Goal: Navigation & Orientation: Find specific page/section

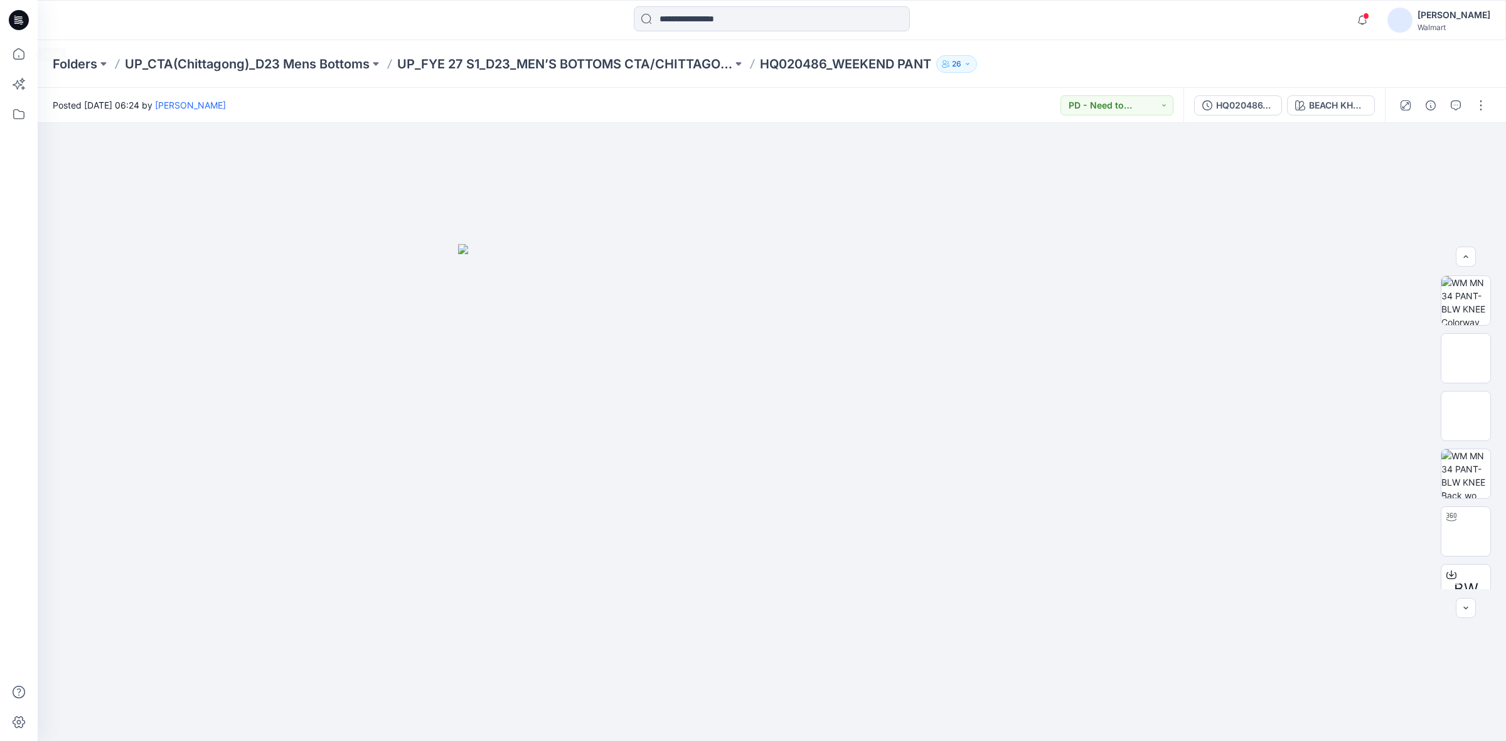
scroll to position [82, 0]
click at [575, 31] on div at bounding box center [772, 20] width 734 height 28
click at [459, 23] on div at bounding box center [772, 20] width 734 height 28
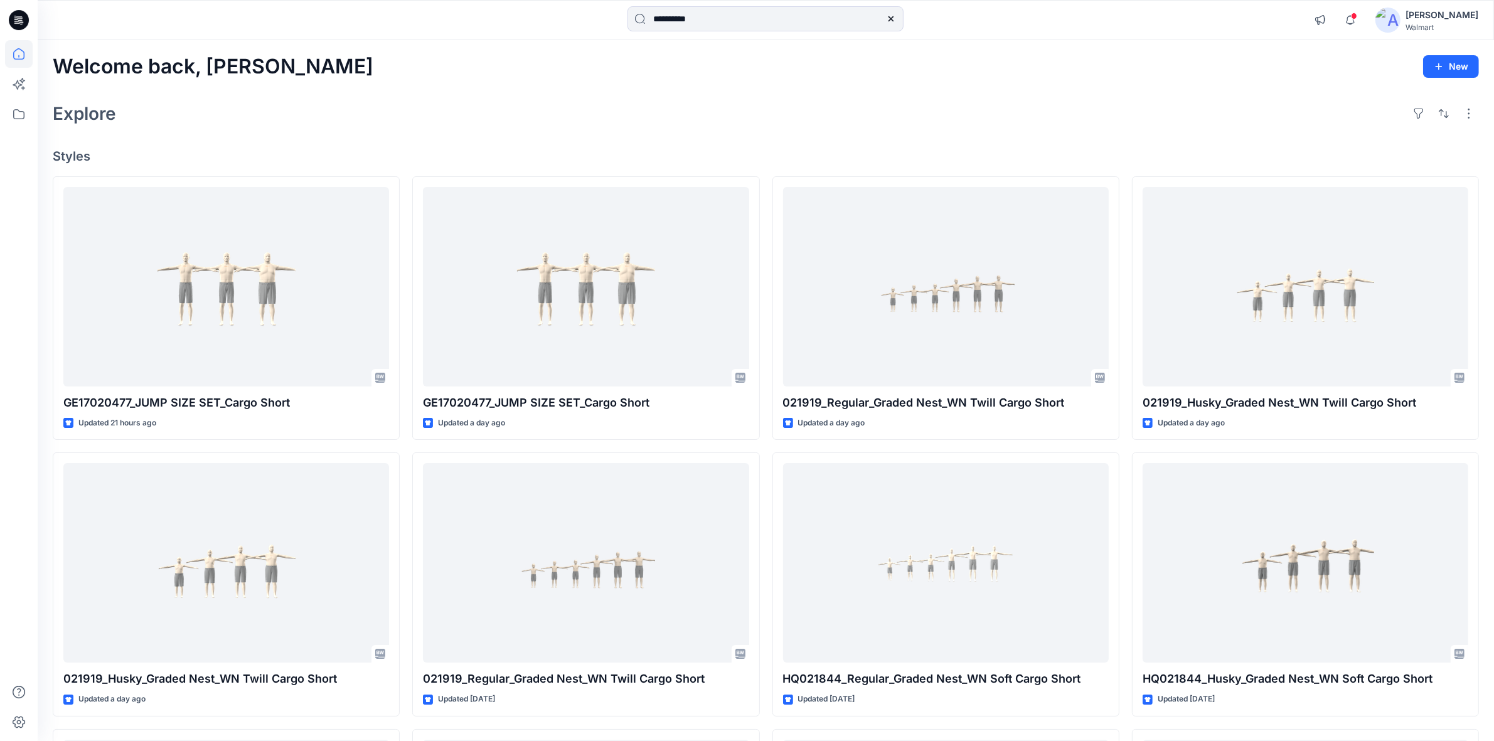
click at [397, 77] on div "Welcome back, Shabbir New" at bounding box center [766, 66] width 1426 height 23
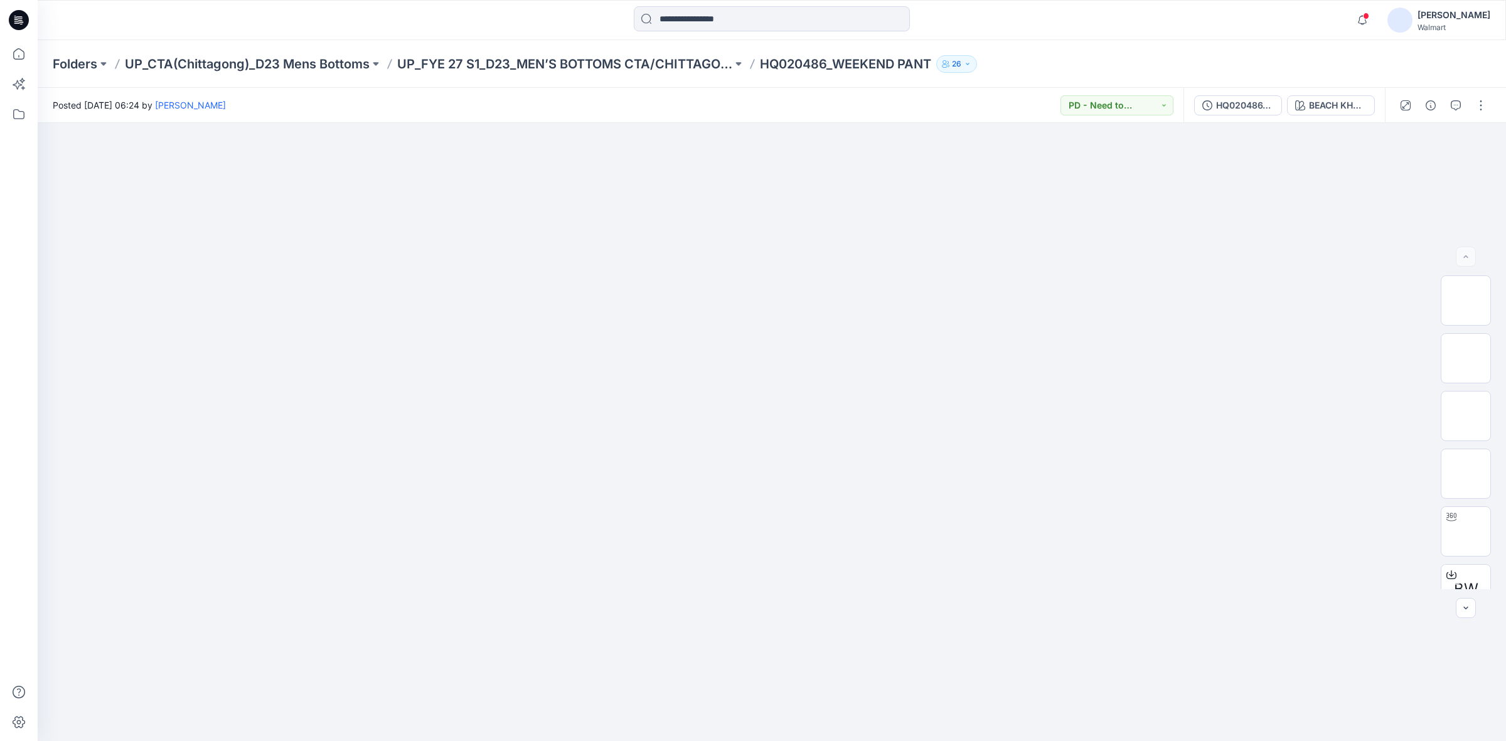
click at [576, 25] on div at bounding box center [772, 20] width 734 height 28
